Goal: Task Accomplishment & Management: Use online tool/utility

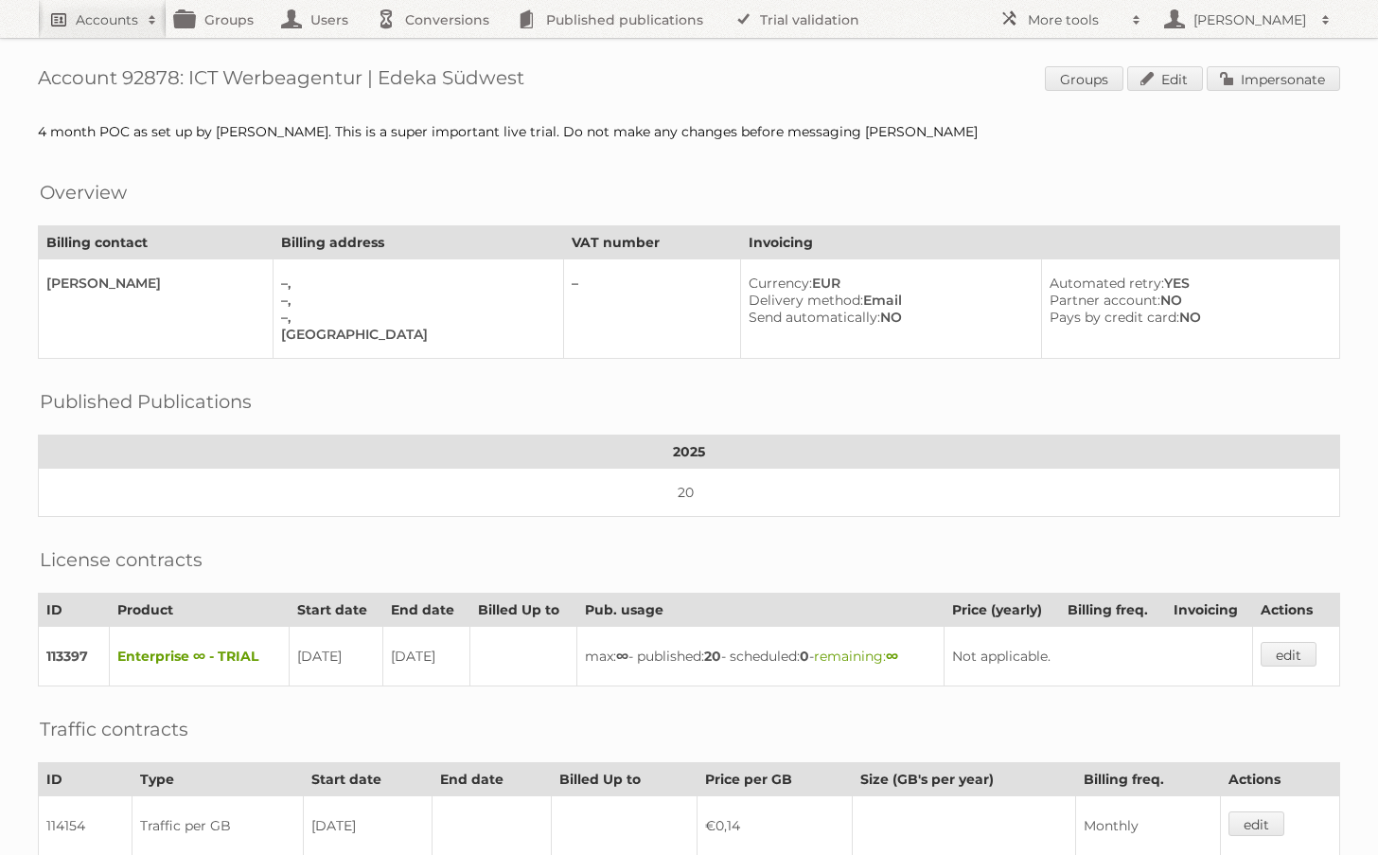
click at [107, 10] on h2 "Accounts" at bounding box center [107, 19] width 62 height 19
type input"] "easy chil"
click at [436, 48] on input "Search" at bounding box center [450, 62] width 28 height 28
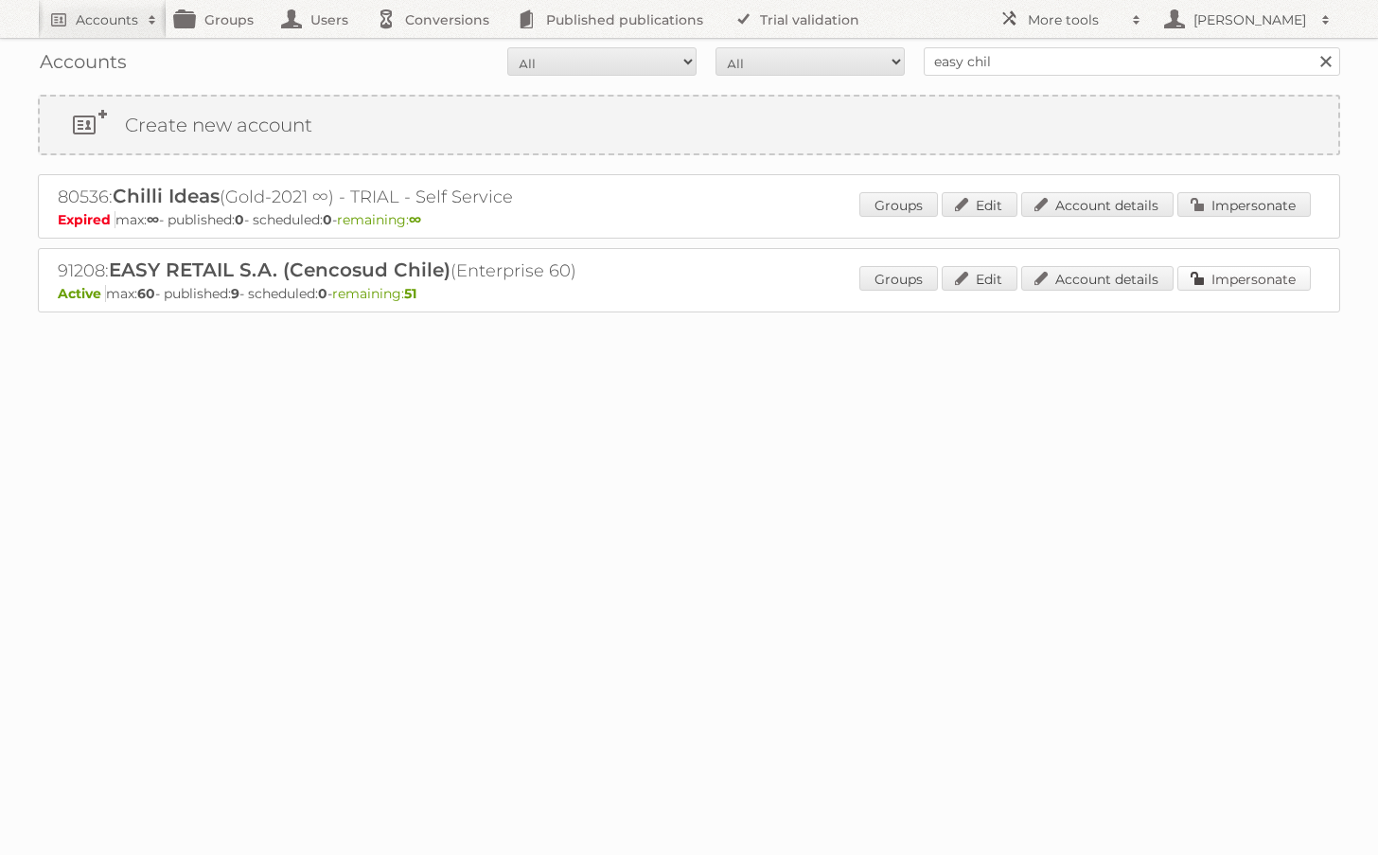
click at [1252, 281] on link "Impersonate" at bounding box center [1243, 278] width 133 height 25
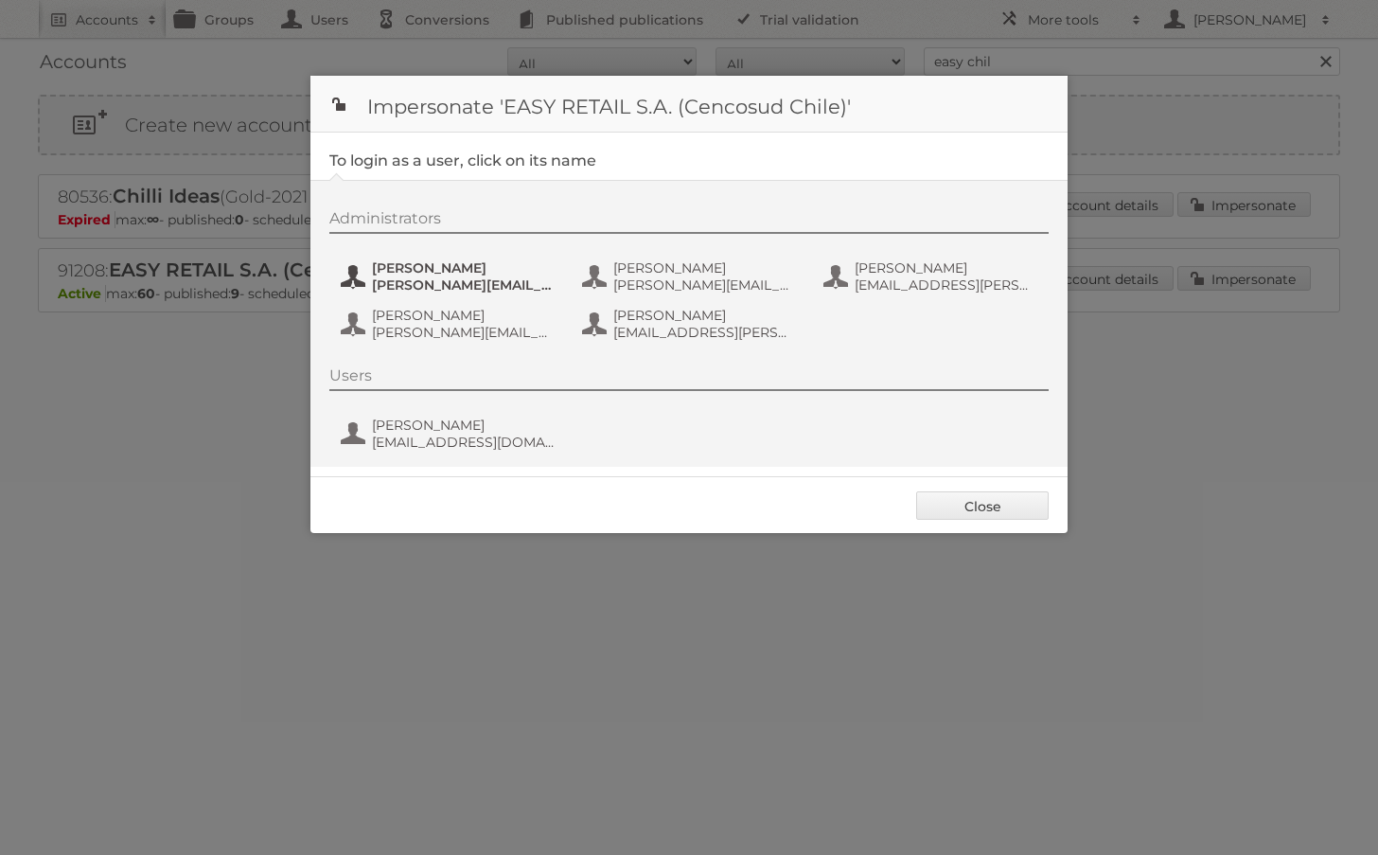
click at [479, 261] on span "Boris Marey" at bounding box center [464, 267] width 184 height 17
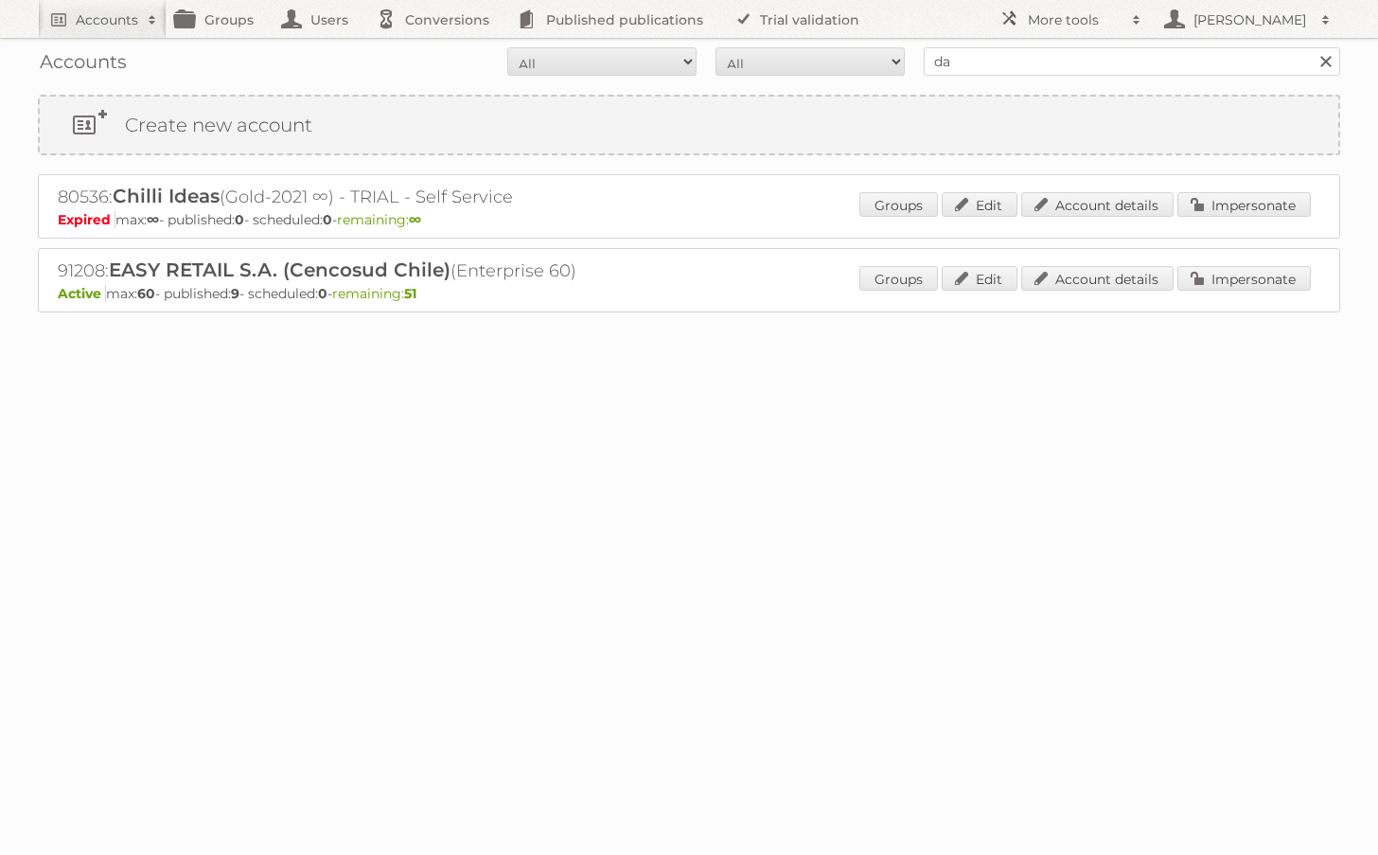
type input "danielius@publitas"
click at [1311, 47] on input "Search" at bounding box center [1325, 61] width 28 height 28
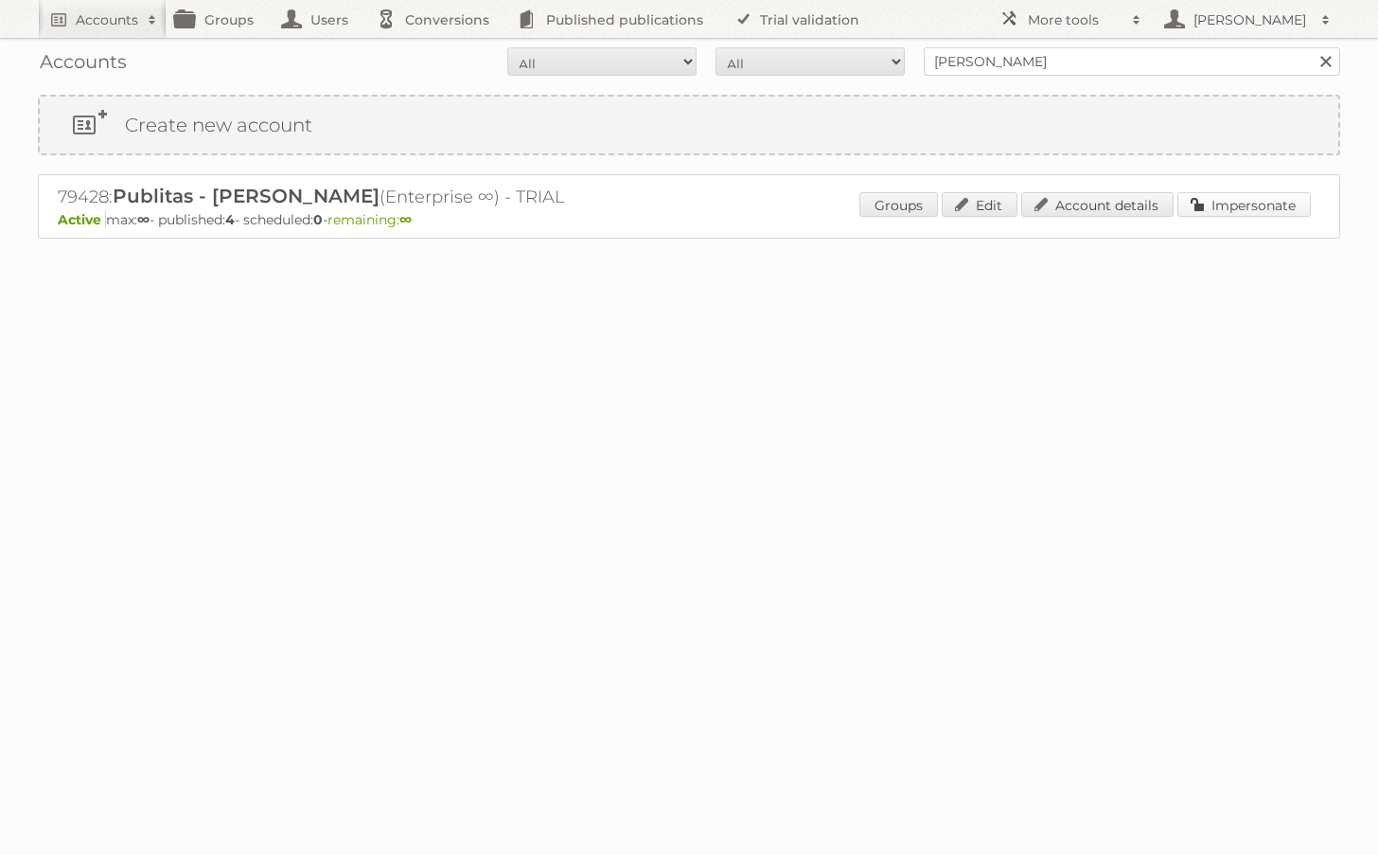
click at [1253, 204] on link "Impersonate" at bounding box center [1243, 204] width 133 height 25
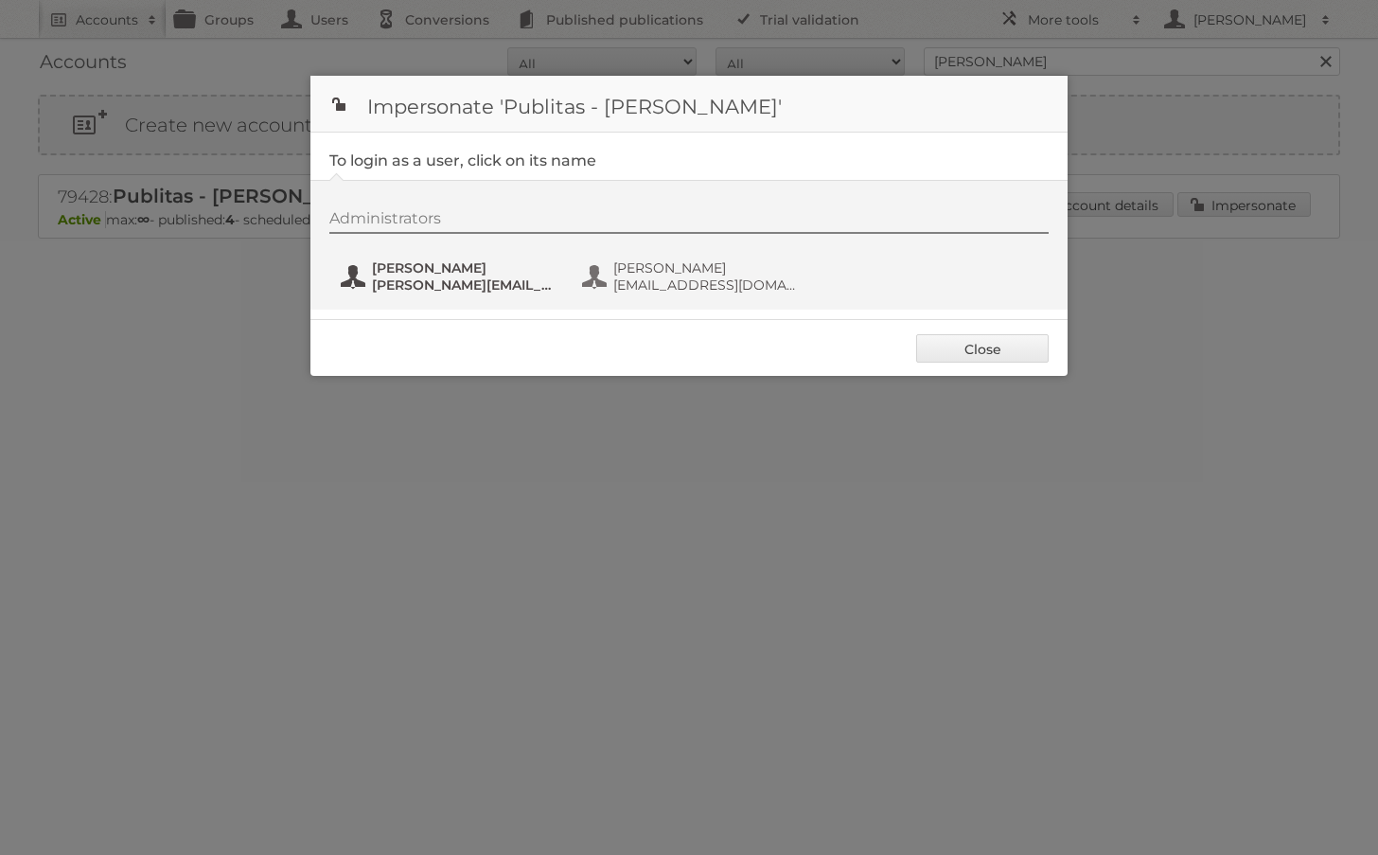
click at [404, 280] on span "danielius@publitas.com" at bounding box center [464, 284] width 184 height 17
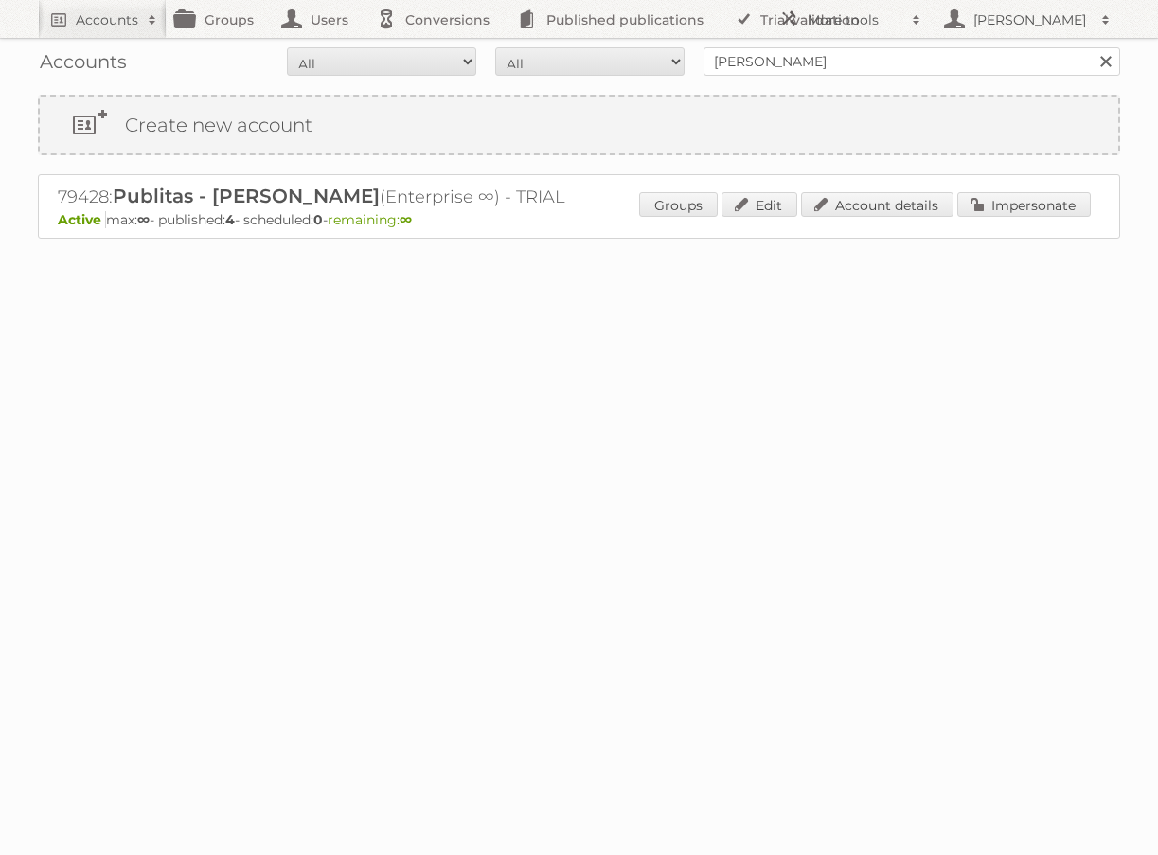
click at [898, 71] on input "[PERSON_NAME]" at bounding box center [911, 61] width 416 height 28
type input "jumbo"
click at [1090, 47] on input "Search" at bounding box center [1104, 61] width 28 height 28
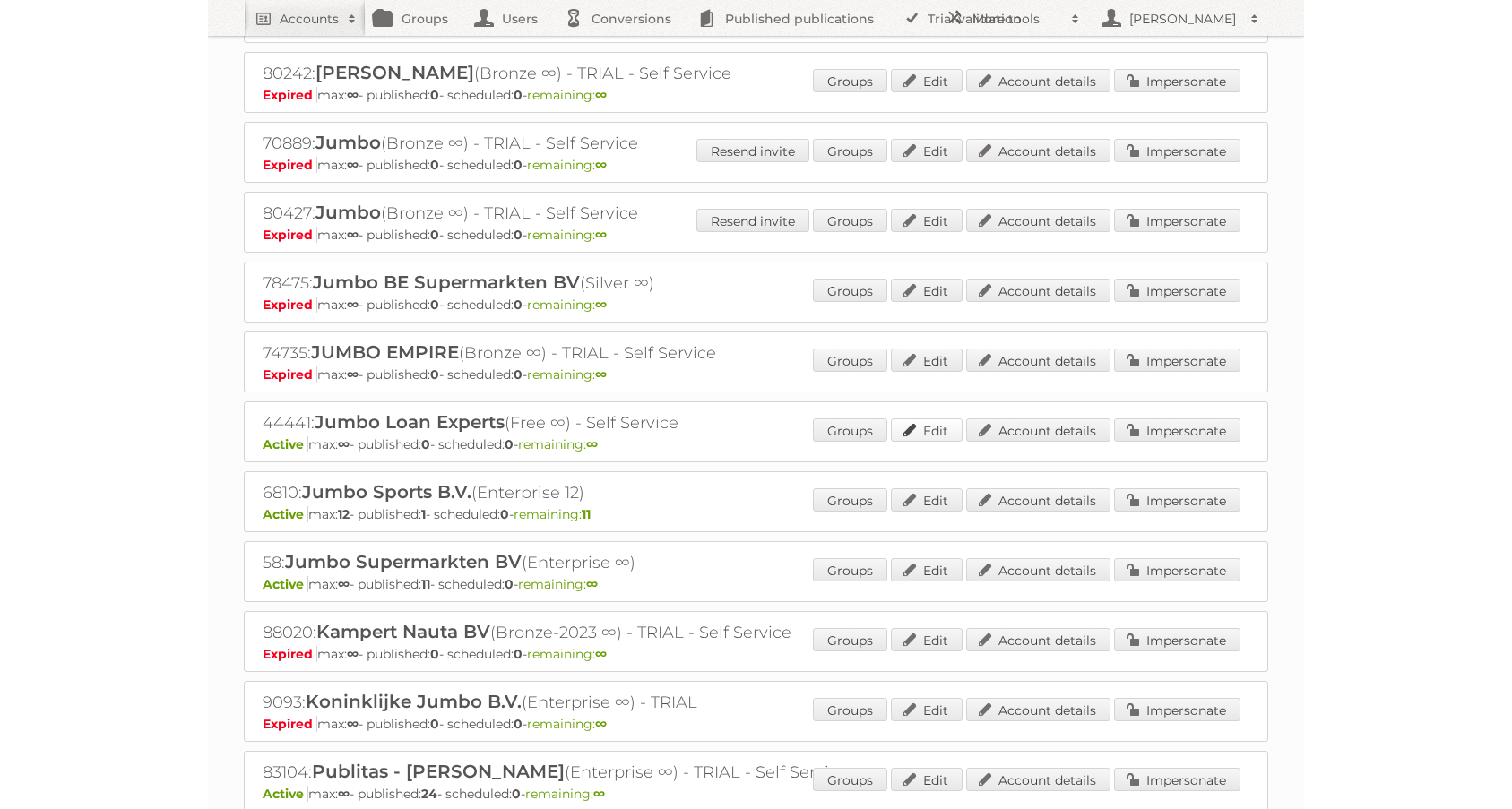
scroll to position [402, 0]
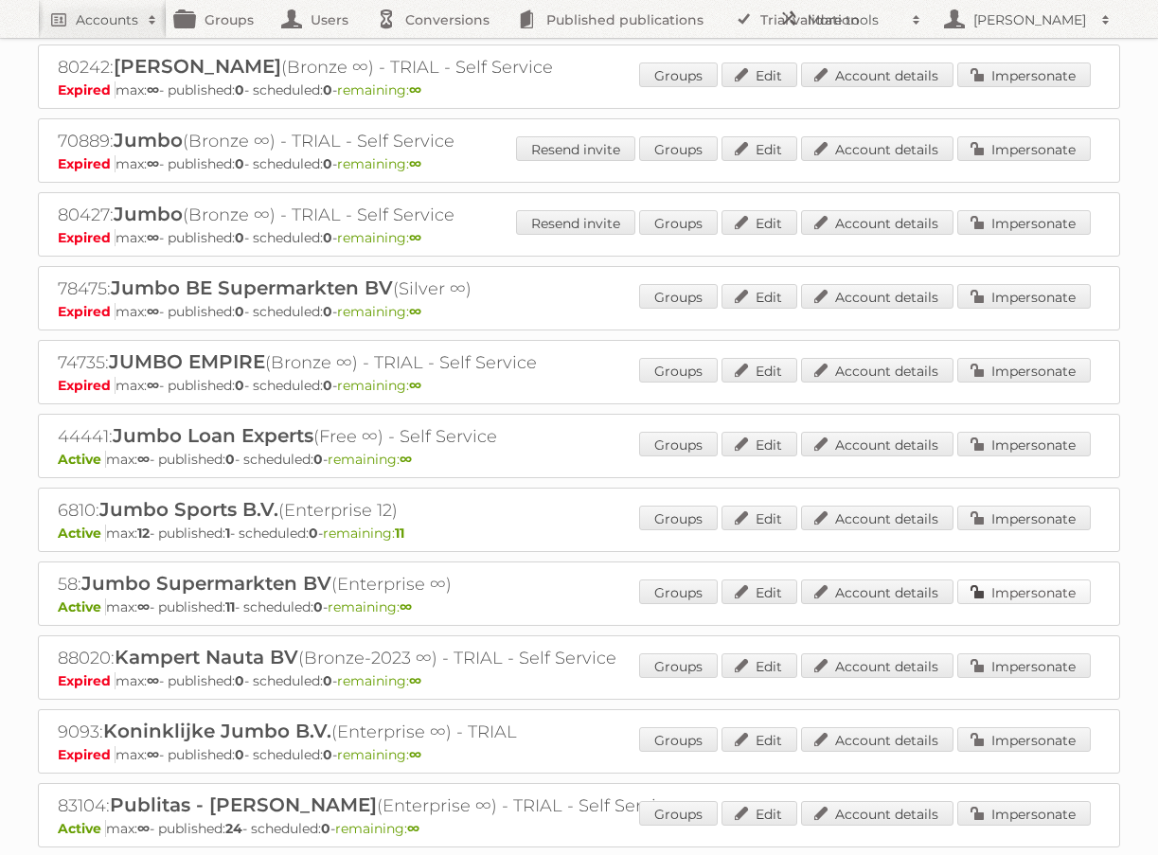
click at [1010, 579] on link "Impersonate" at bounding box center [1023, 591] width 133 height 25
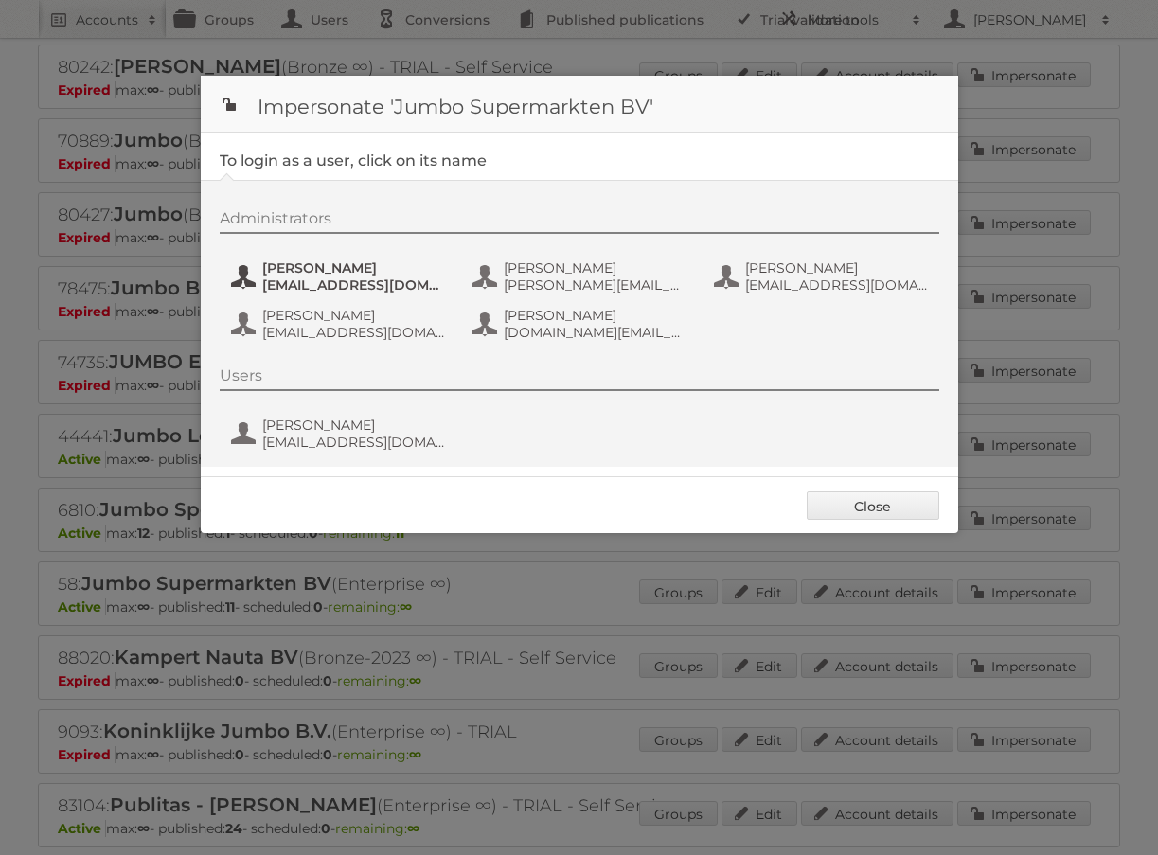
click at [358, 273] on span "[PERSON_NAME]" at bounding box center [354, 267] width 184 height 17
